Goal: Information Seeking & Learning: Learn about a topic

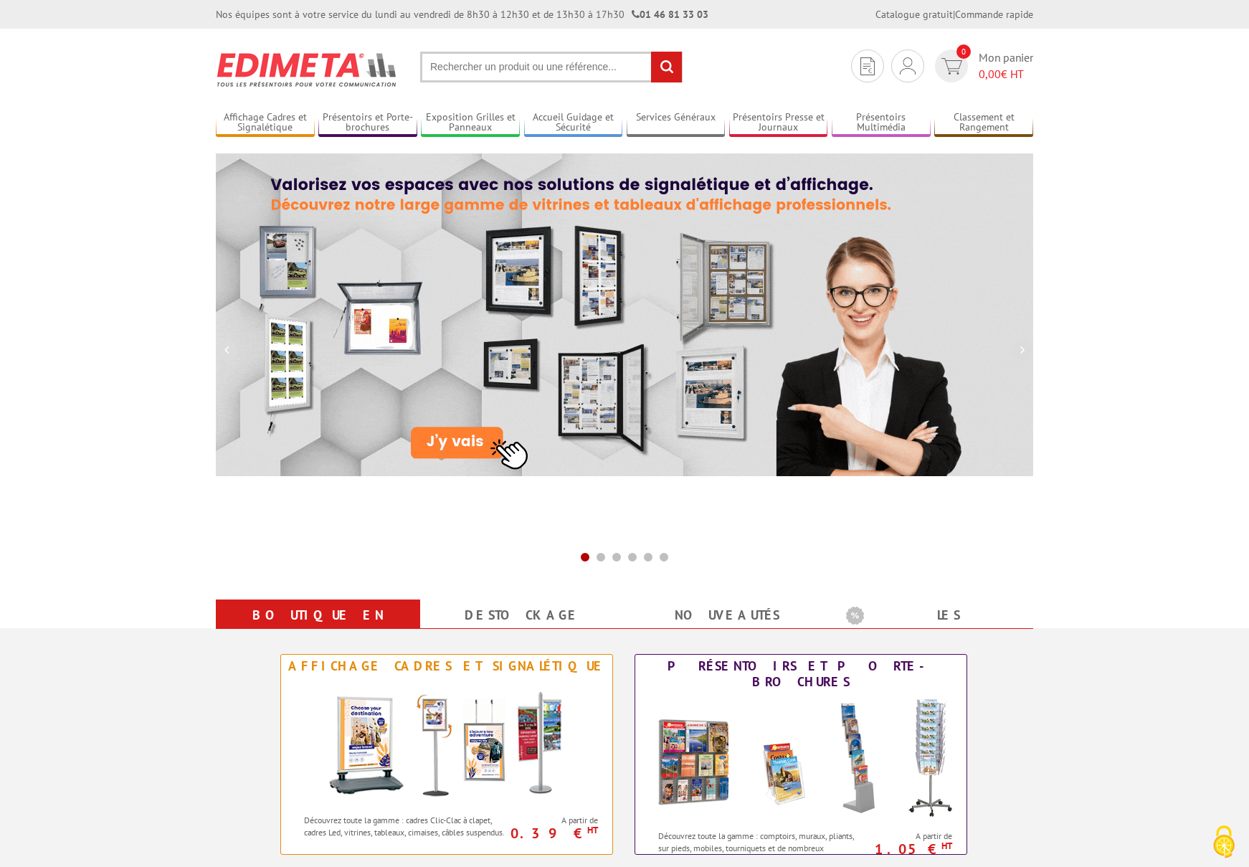
click at [492, 61] on input "text" at bounding box center [551, 67] width 262 height 31
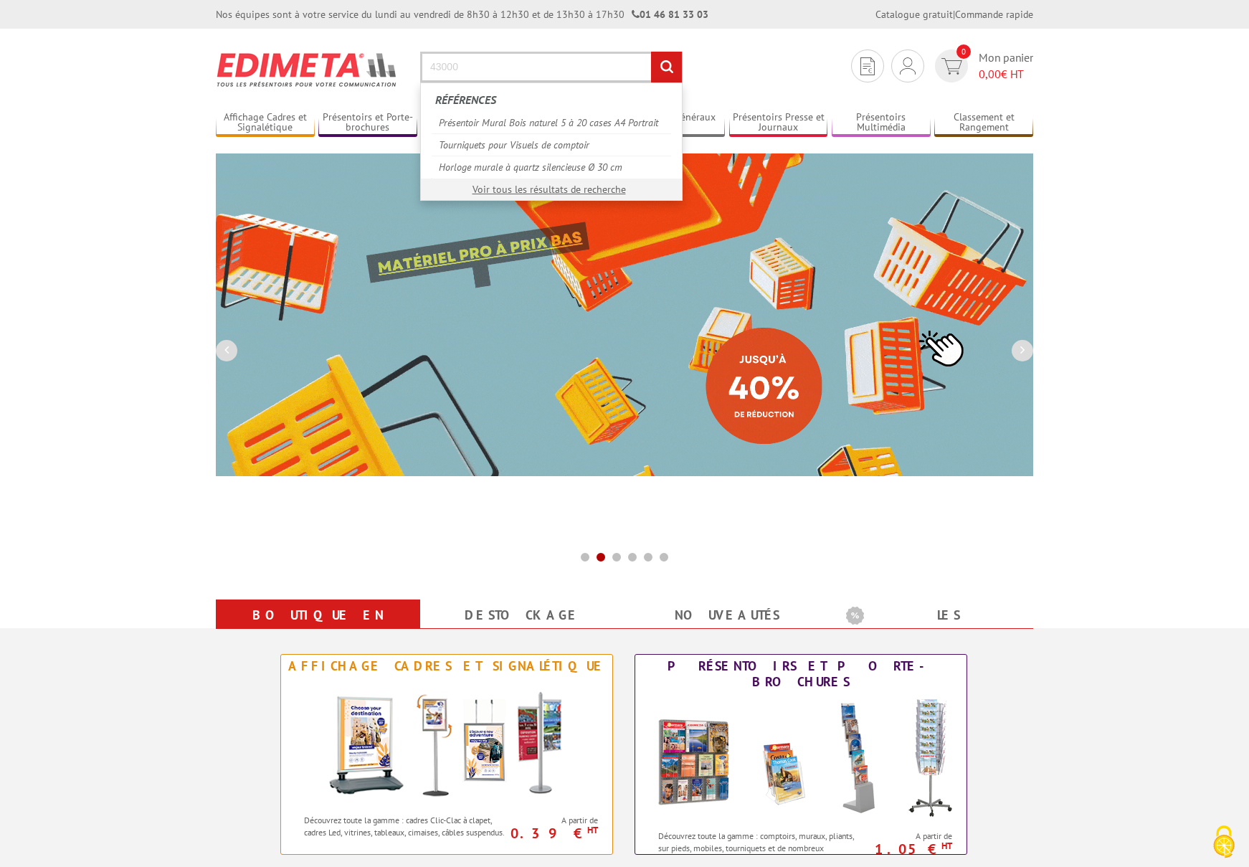
type input "43000"
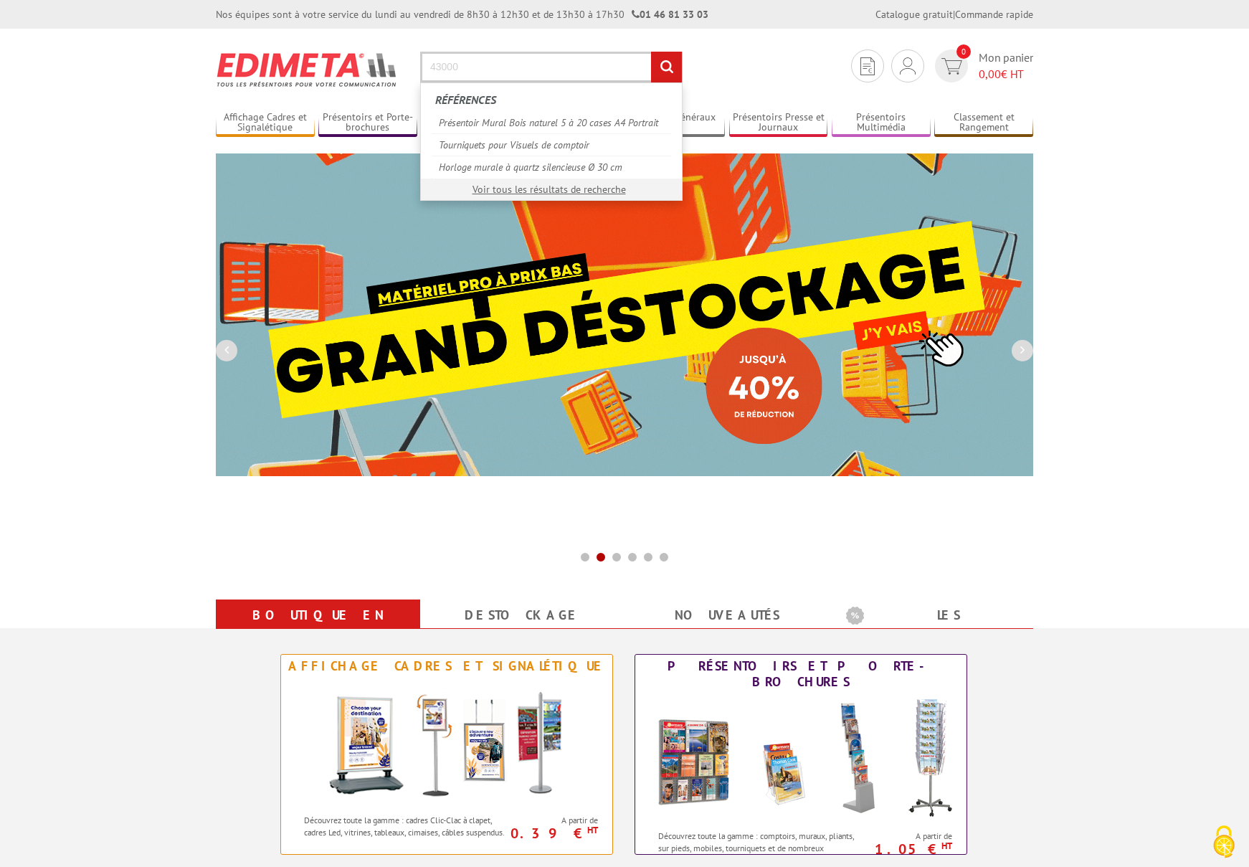
click at [666, 67] on input "rechercher" at bounding box center [666, 67] width 31 height 31
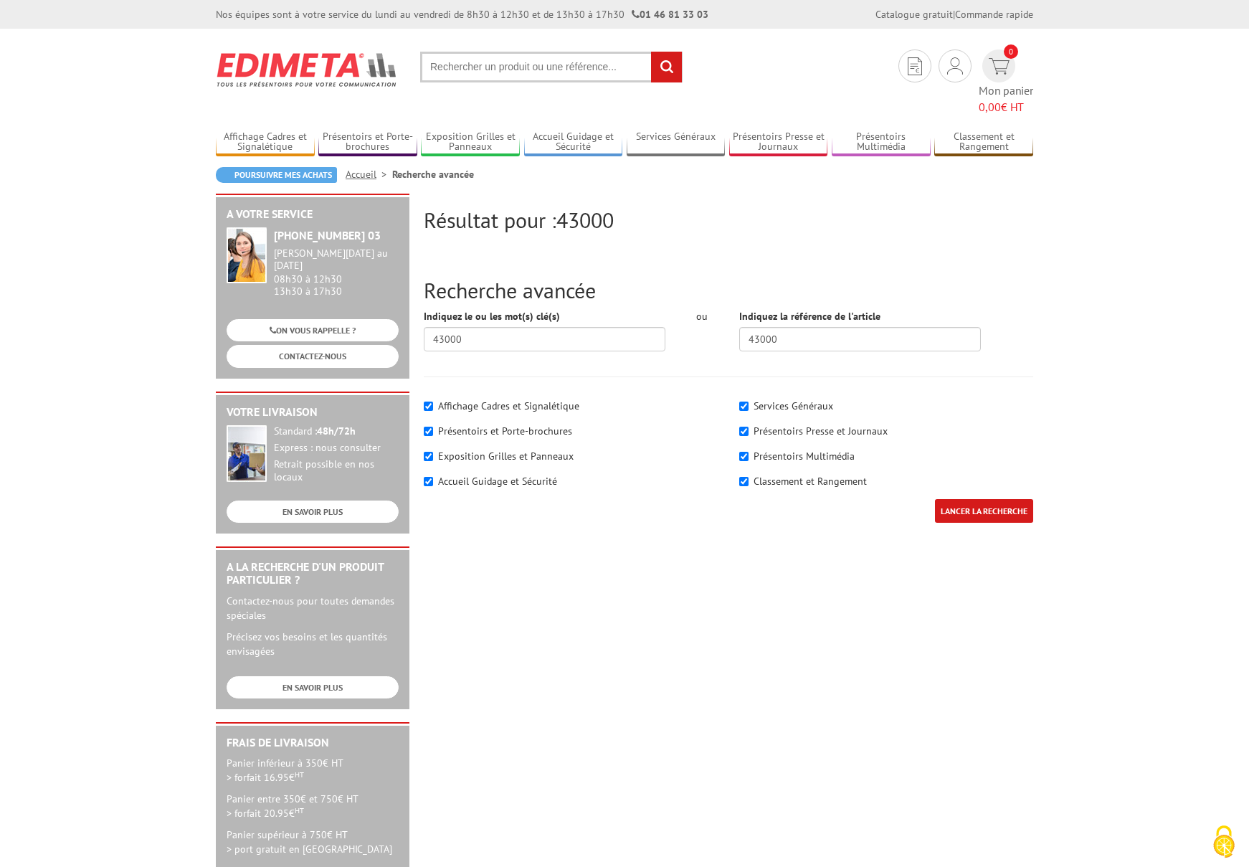
click at [522, 66] on input "text" at bounding box center [551, 67] width 262 height 31
type input "430000"
click at [666, 67] on input "rechercher" at bounding box center [666, 67] width 31 height 31
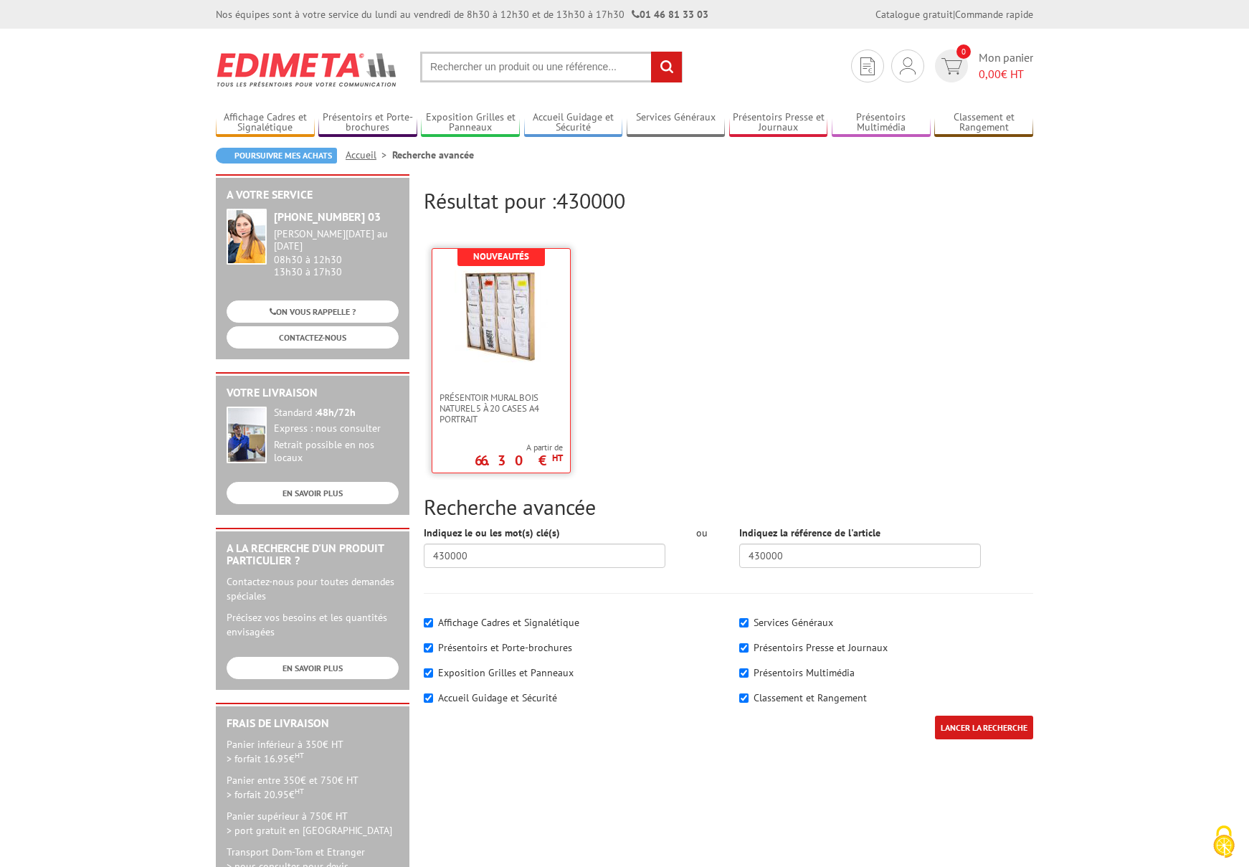
click at [507, 345] on img at bounding box center [500, 316] width 93 height 93
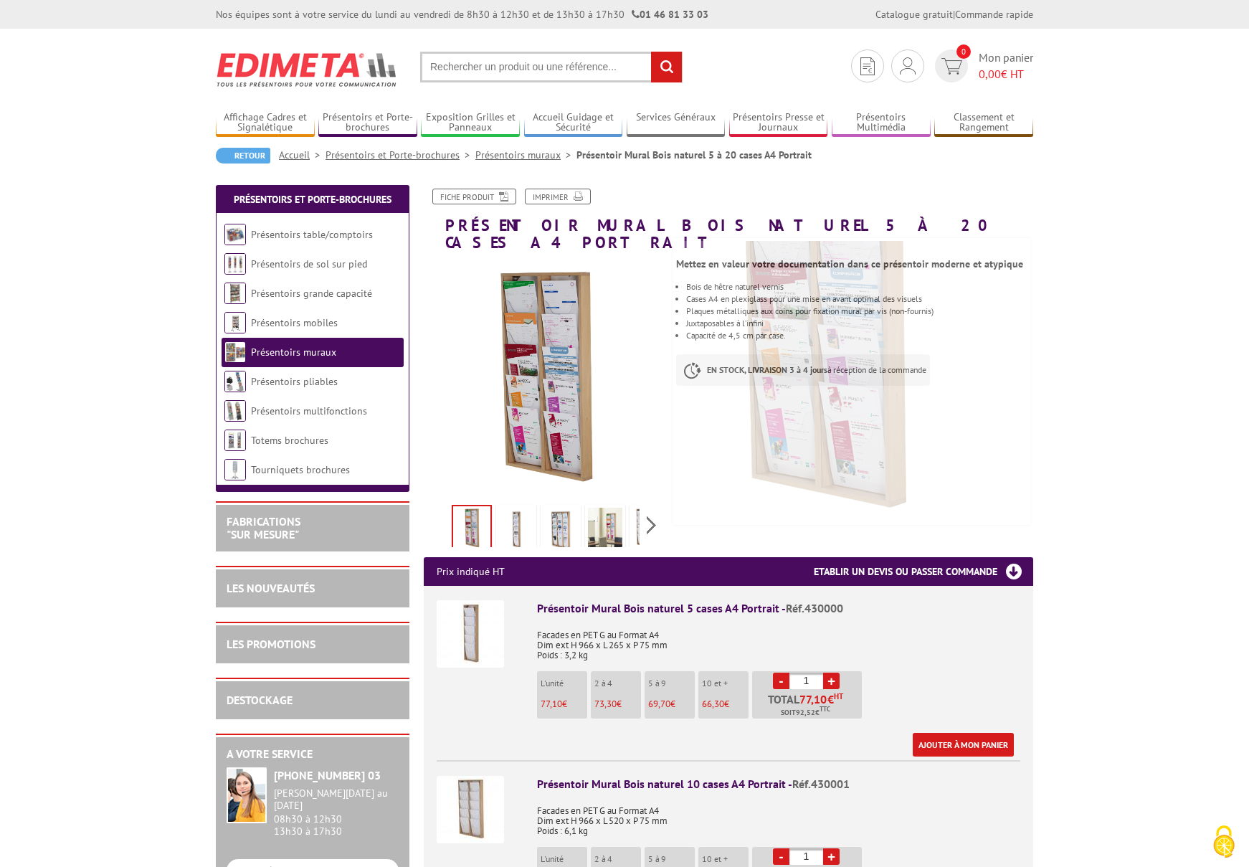
click at [537, 67] on input "text" at bounding box center [551, 67] width 262 height 31
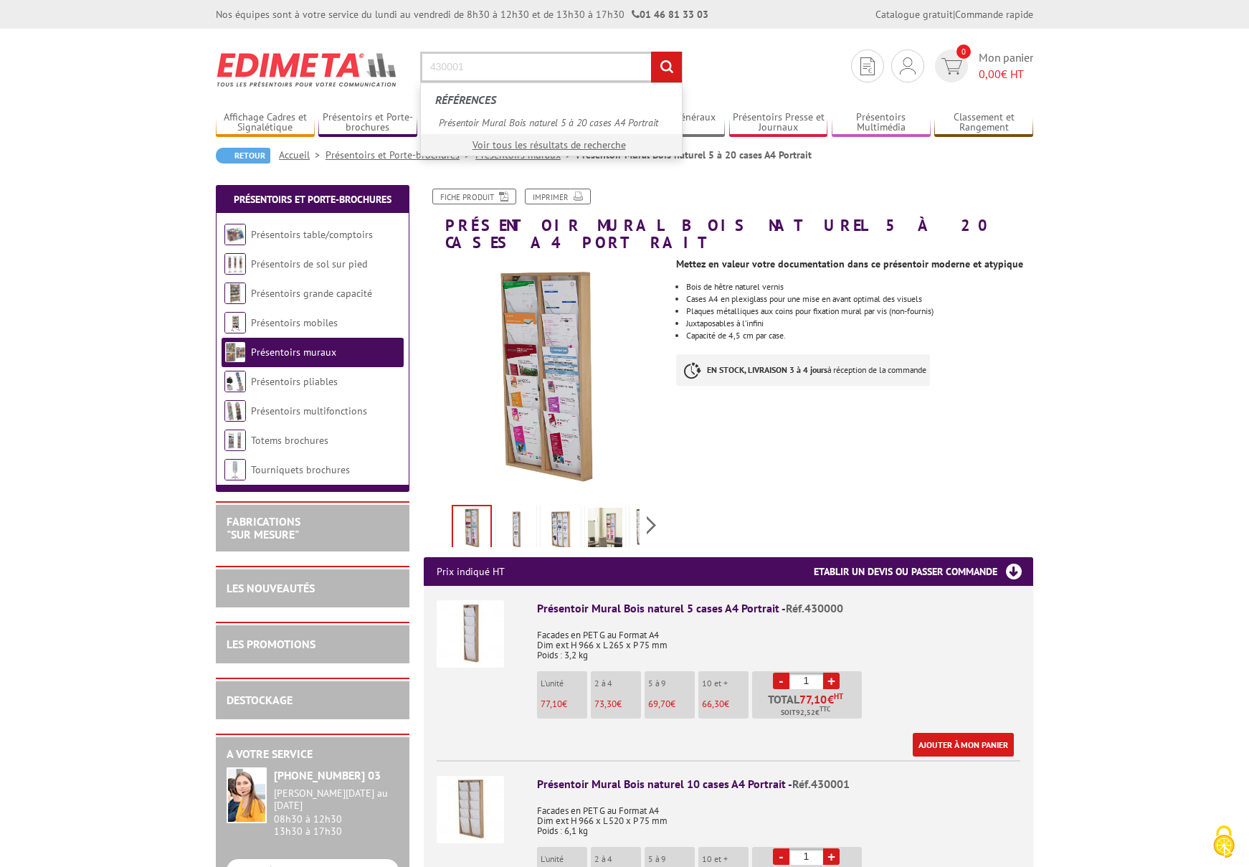
type input "430001"
click at [666, 67] on input "rechercher" at bounding box center [666, 67] width 31 height 31
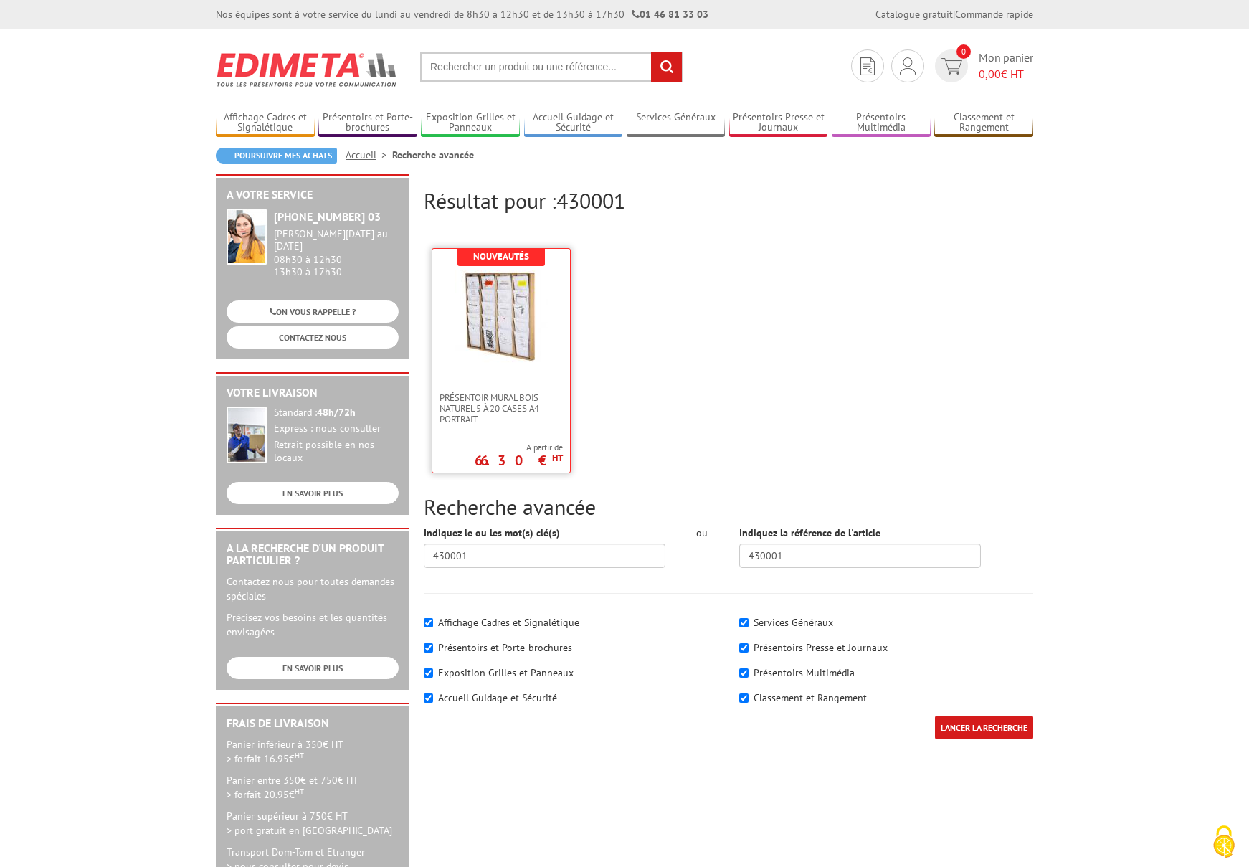
click at [480, 307] on img at bounding box center [500, 316] width 93 height 93
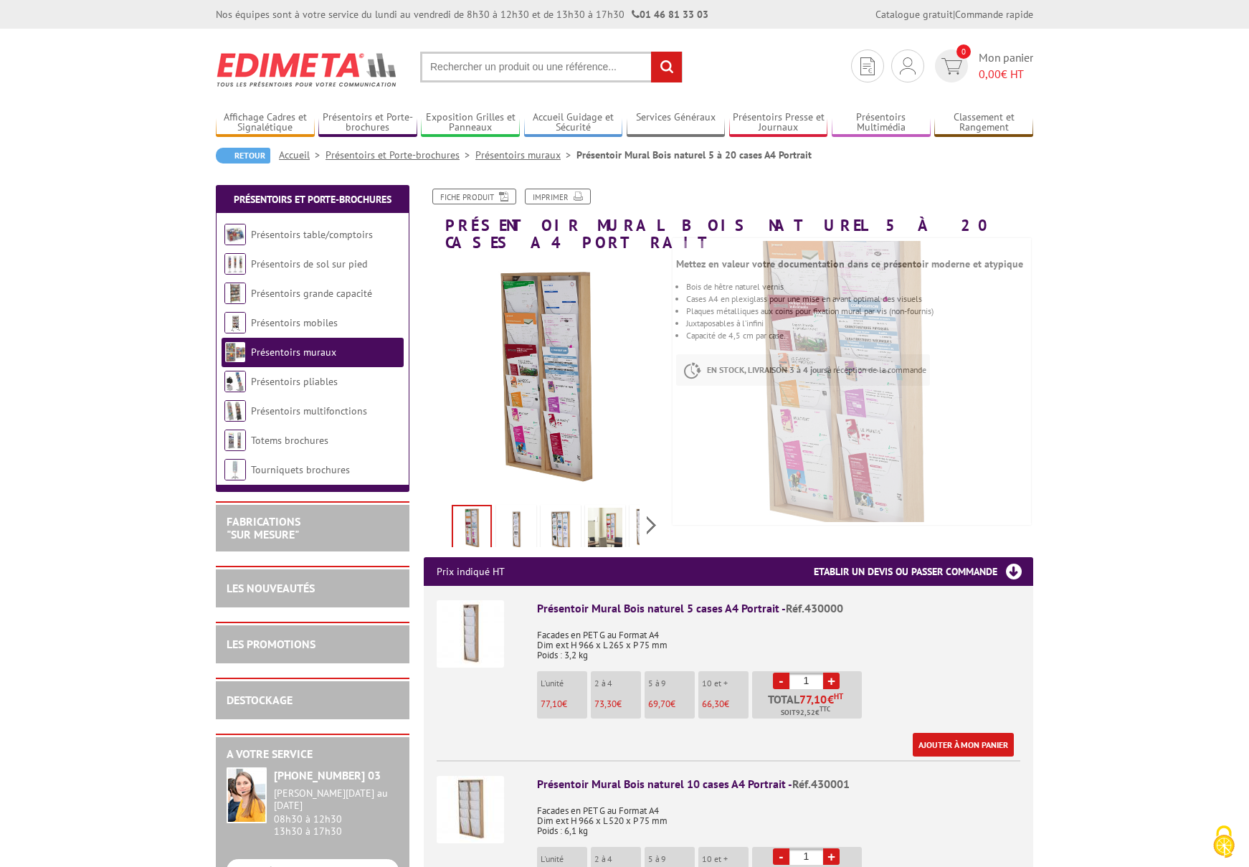
click at [511, 71] on input "text" at bounding box center [551, 67] width 262 height 31
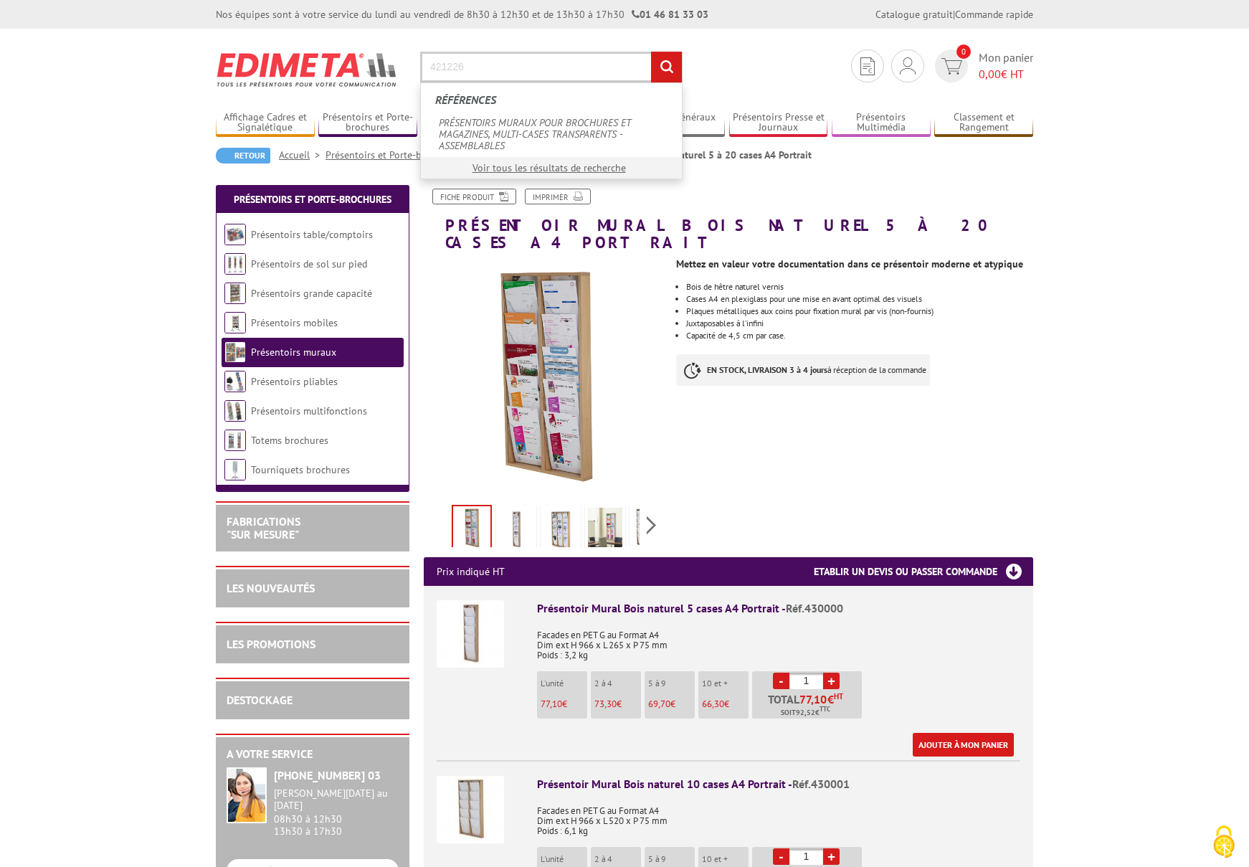
type input "421226"
click at [666, 67] on input "rechercher" at bounding box center [666, 67] width 31 height 31
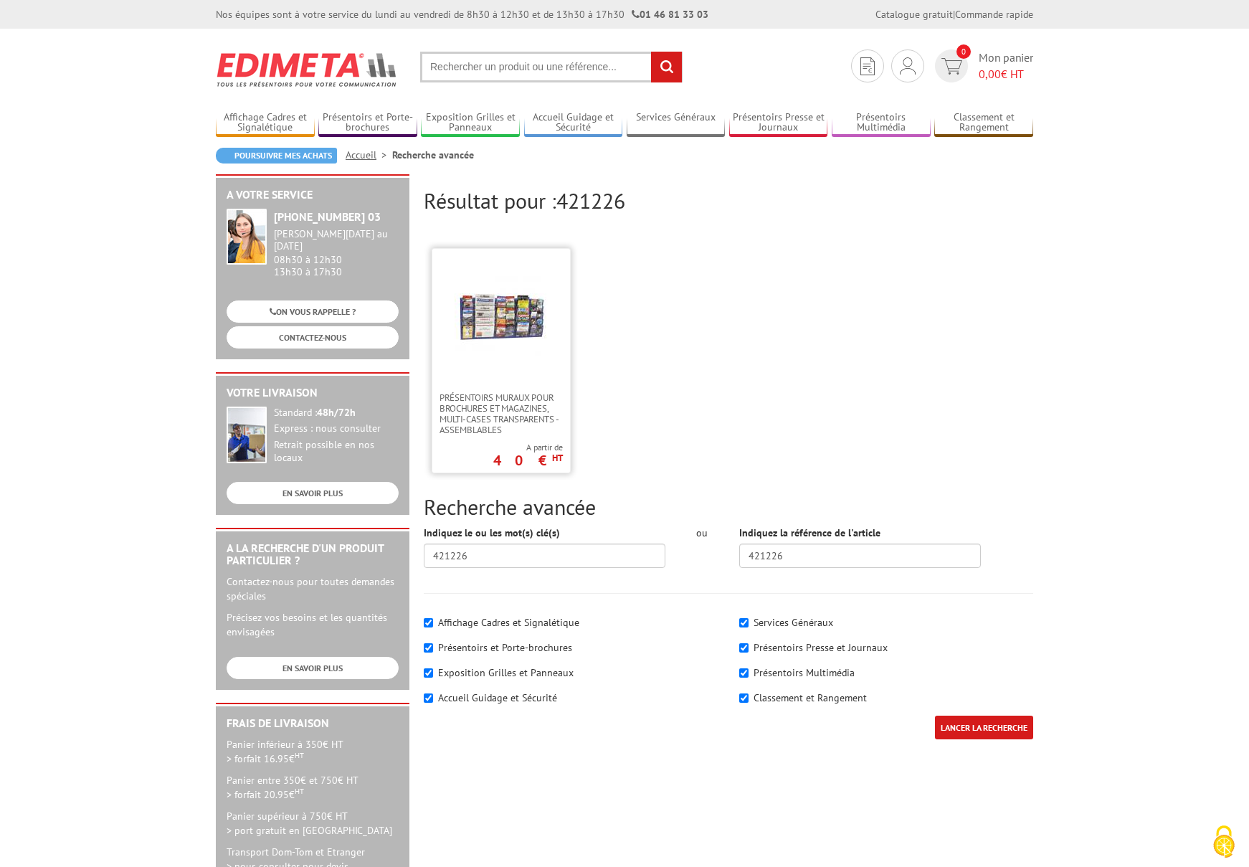
click at [510, 345] on img at bounding box center [500, 316] width 93 height 93
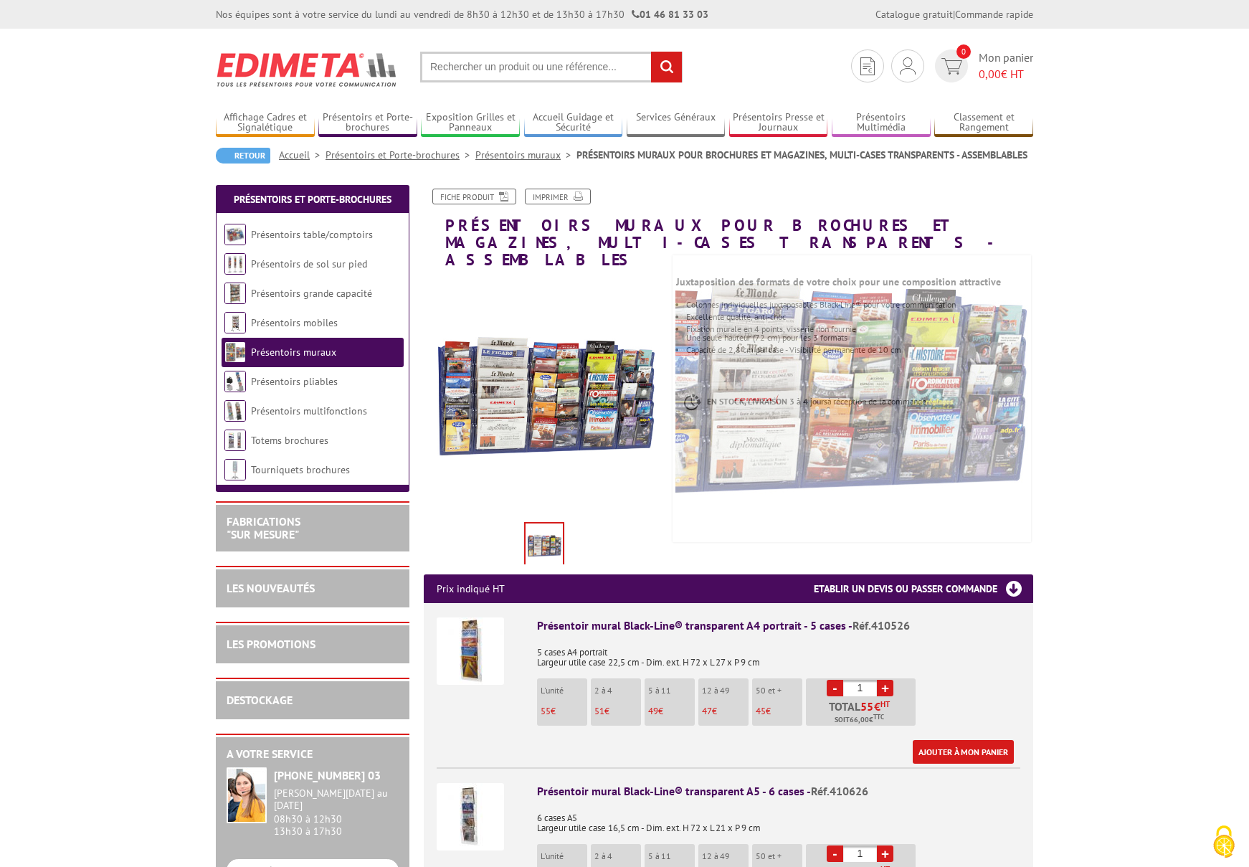
click at [562, 62] on input "text" at bounding box center [551, 67] width 262 height 31
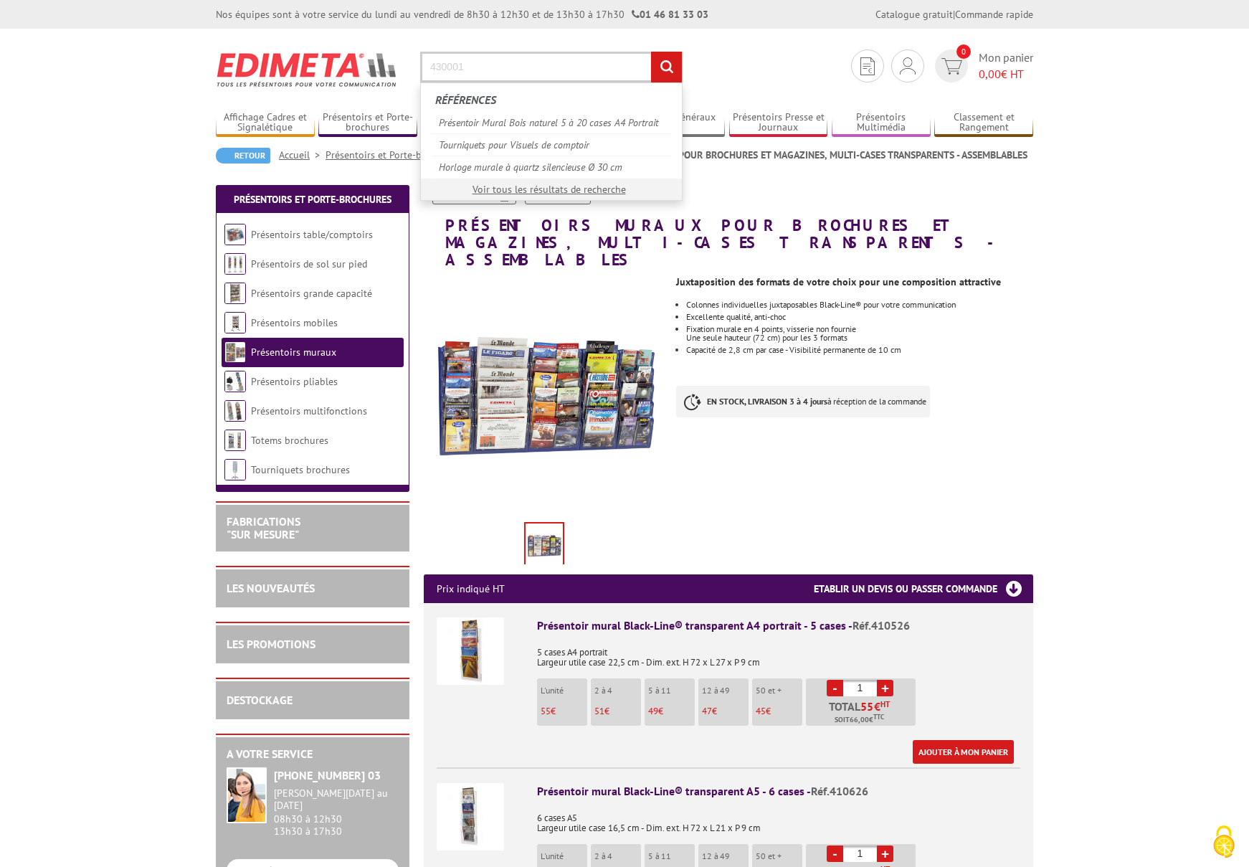
type input "430001"
click at [666, 67] on input "rechercher" at bounding box center [666, 67] width 31 height 31
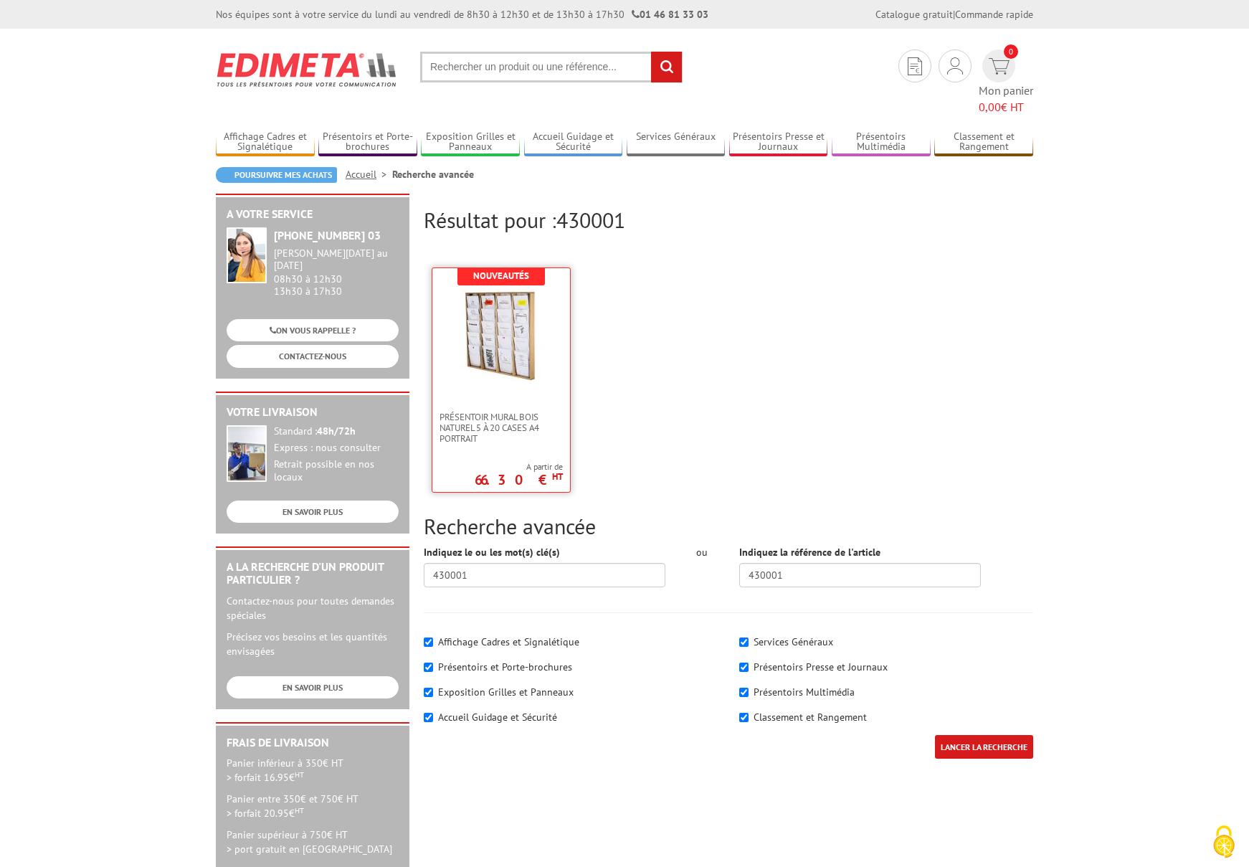
click at [548, 320] on link at bounding box center [501, 339] width 138 height 143
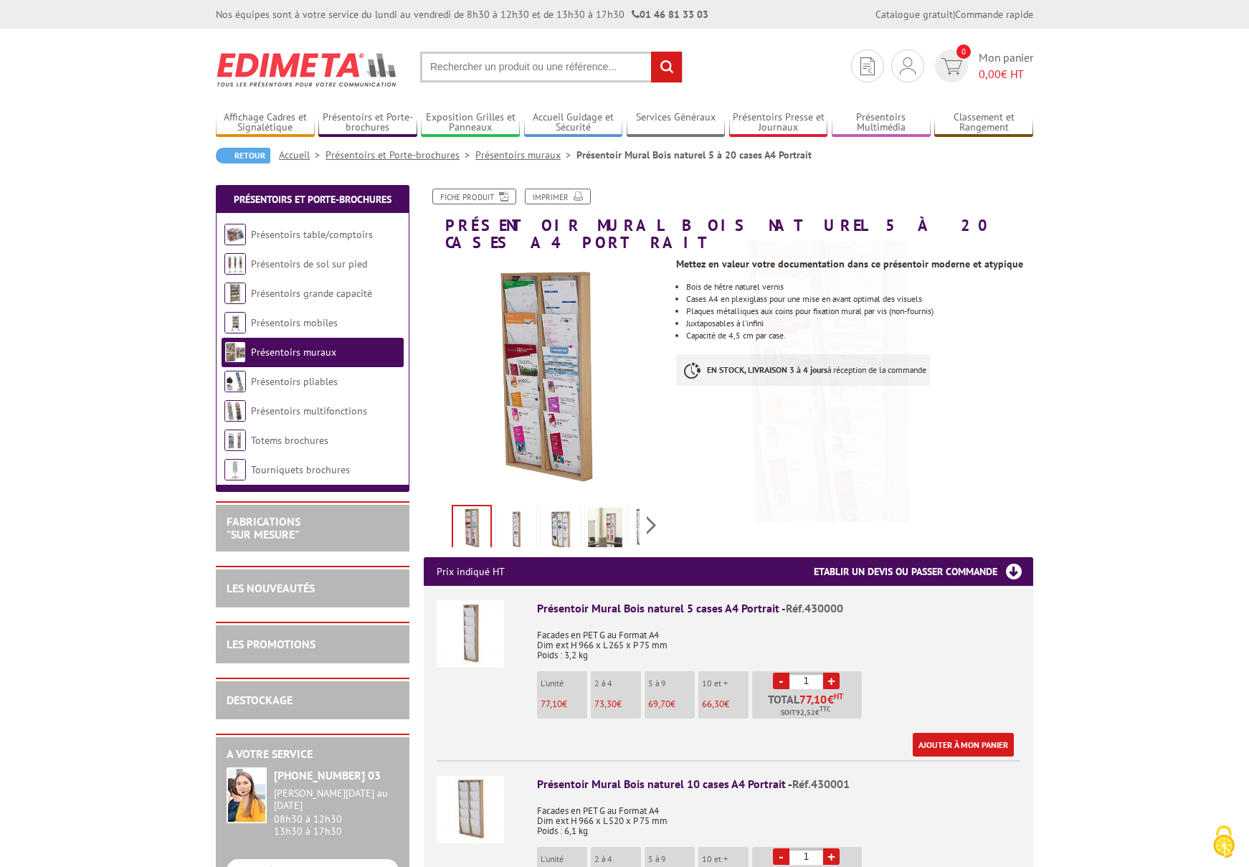
click at [567, 507] on img at bounding box center [560, 529] width 34 height 44
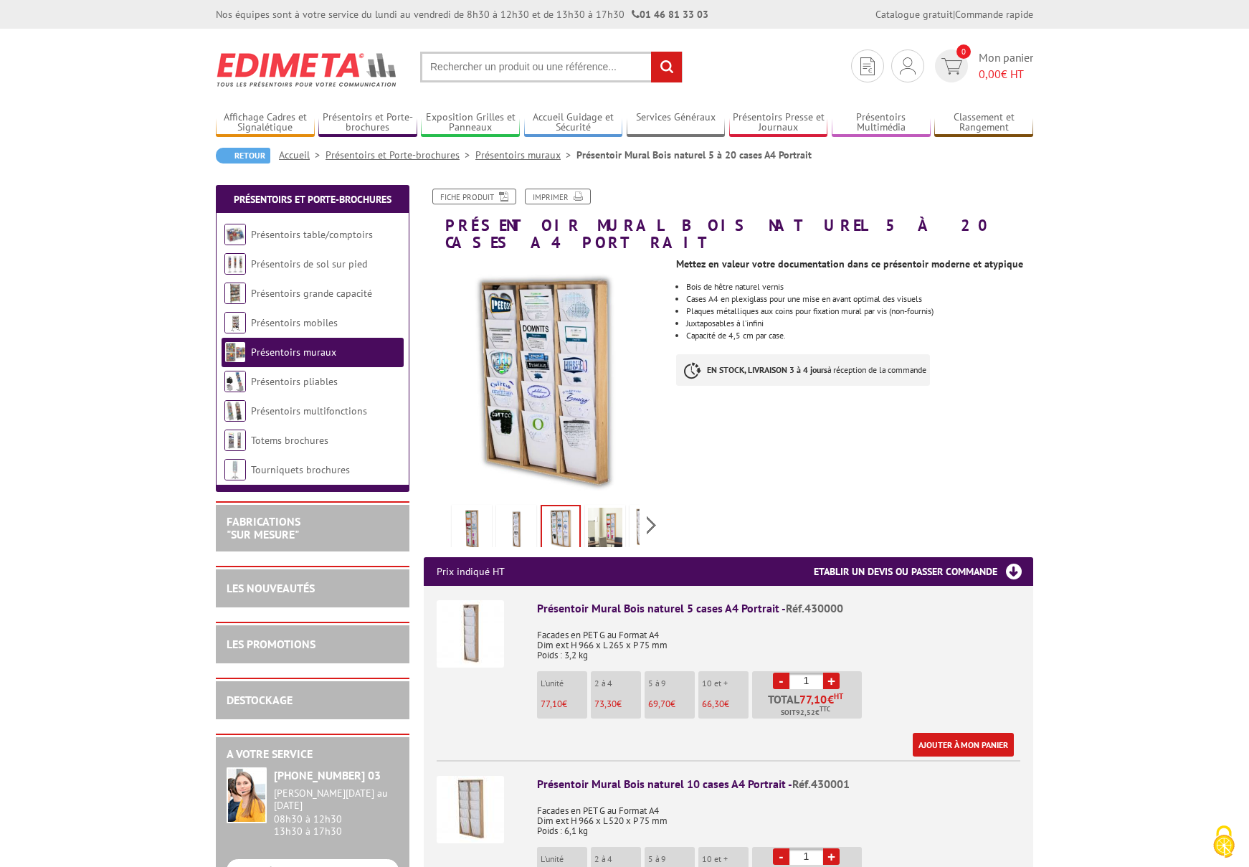
drag, startPoint x: 503, startPoint y: 60, endPoint x: 512, endPoint y: 56, distance: 10.3
click at [502, 60] on input "text" at bounding box center [551, 67] width 262 height 31
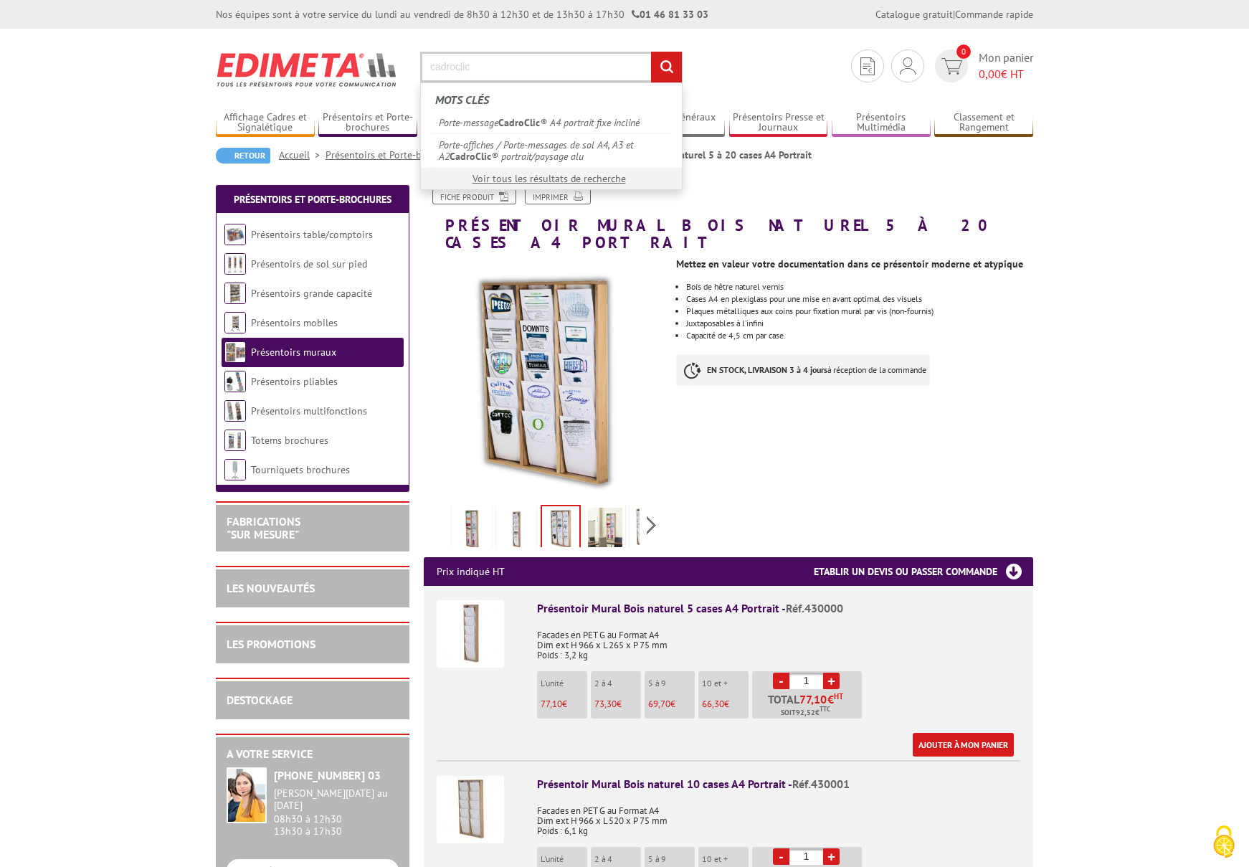
type input "cadroclic"
click at [666, 67] on input "rechercher" at bounding box center [666, 67] width 31 height 31
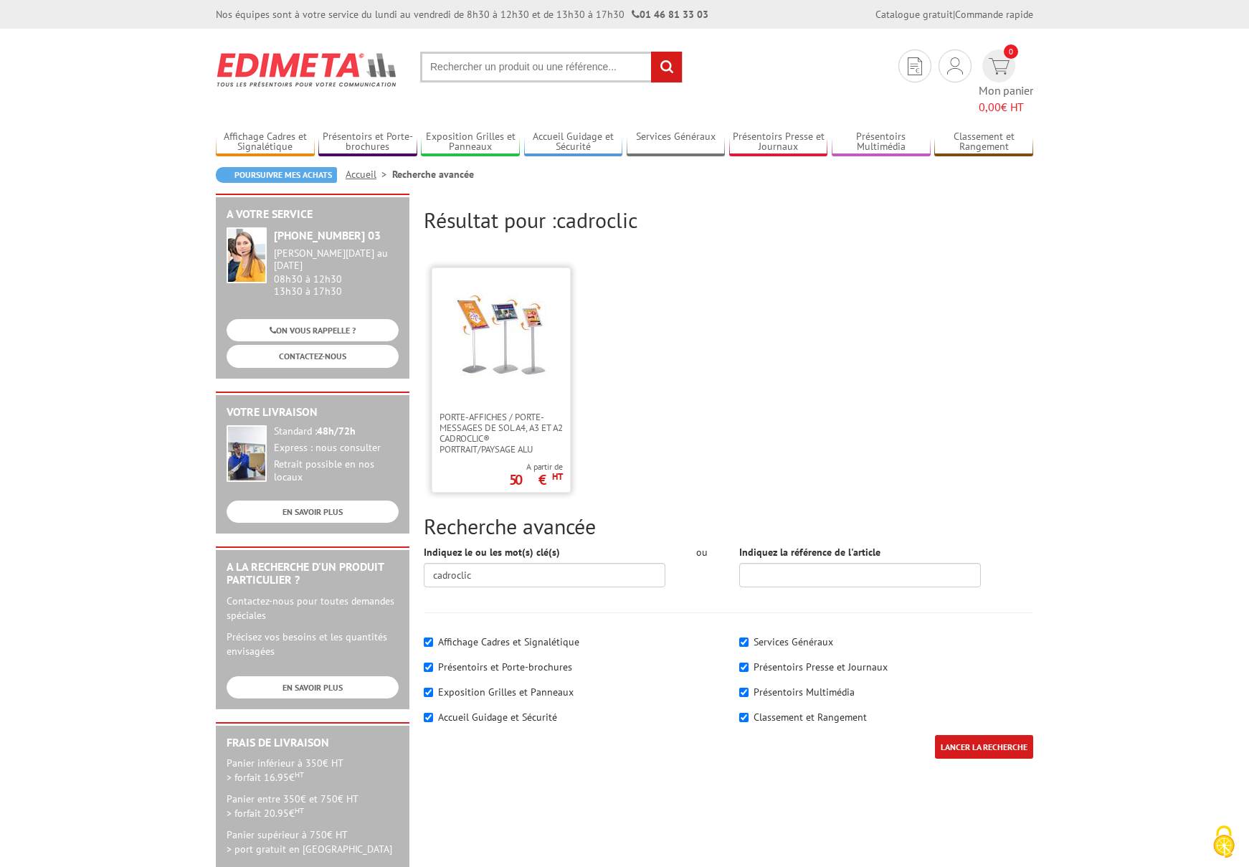
click at [518, 310] on img at bounding box center [500, 336] width 93 height 93
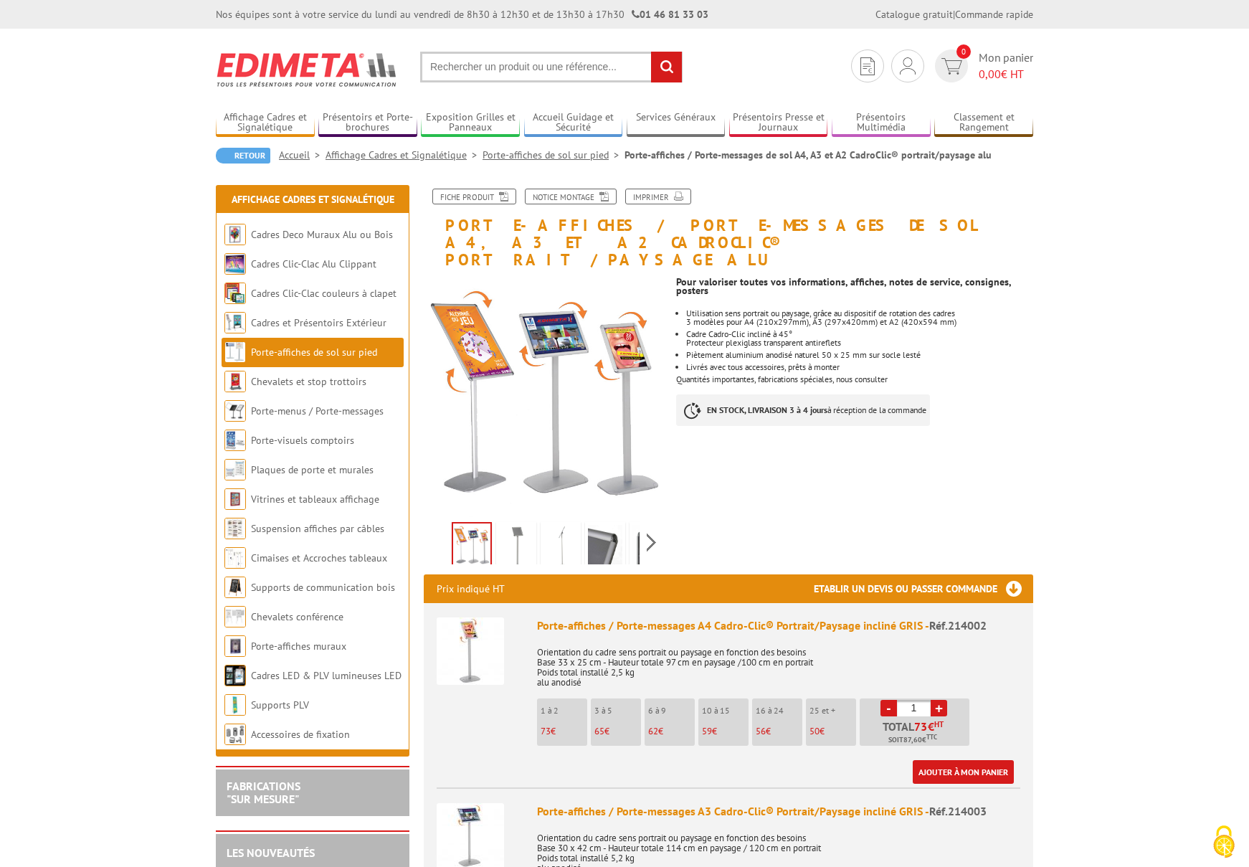
click at [518, 72] on input "text" at bounding box center [551, 67] width 262 height 31
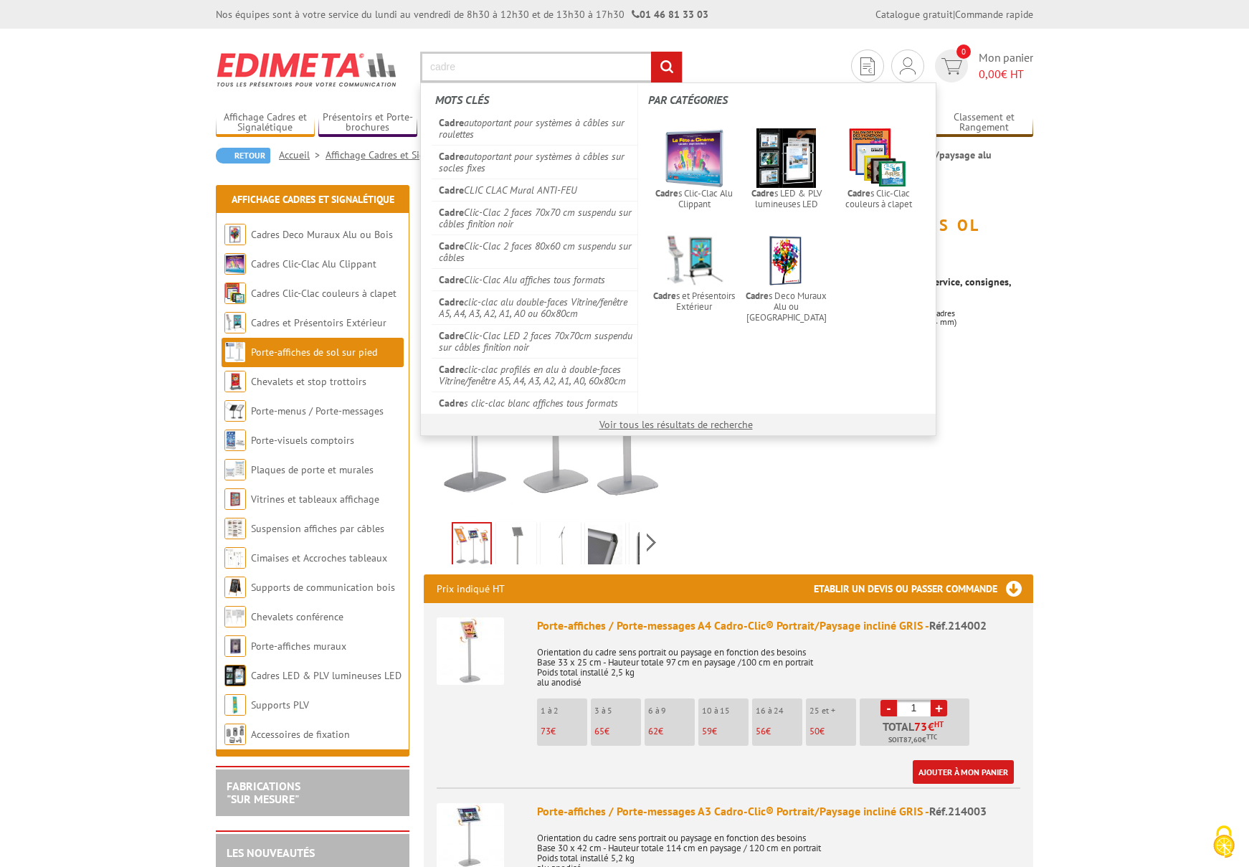
type input "cadres"
